Goal: Task Accomplishment & Management: Complete application form

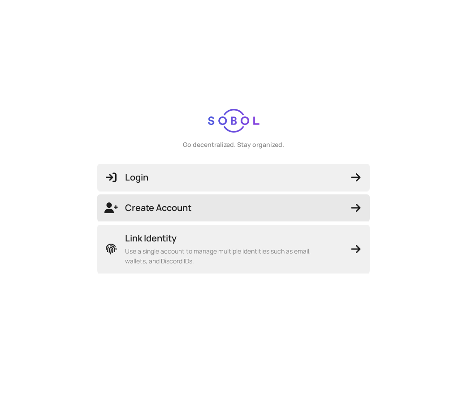
click at [233, 208] on span "Create Account" at bounding box center [233, 208] width 258 height 13
